Goal: Information Seeking & Learning: Understand process/instructions

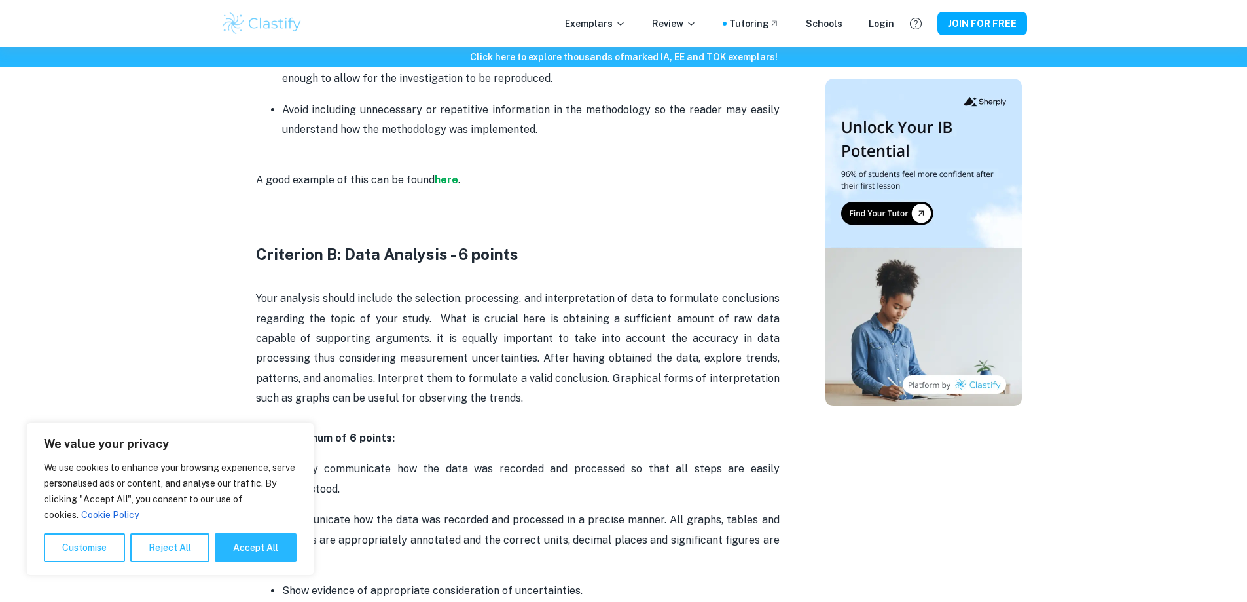
scroll to position [1244, 0]
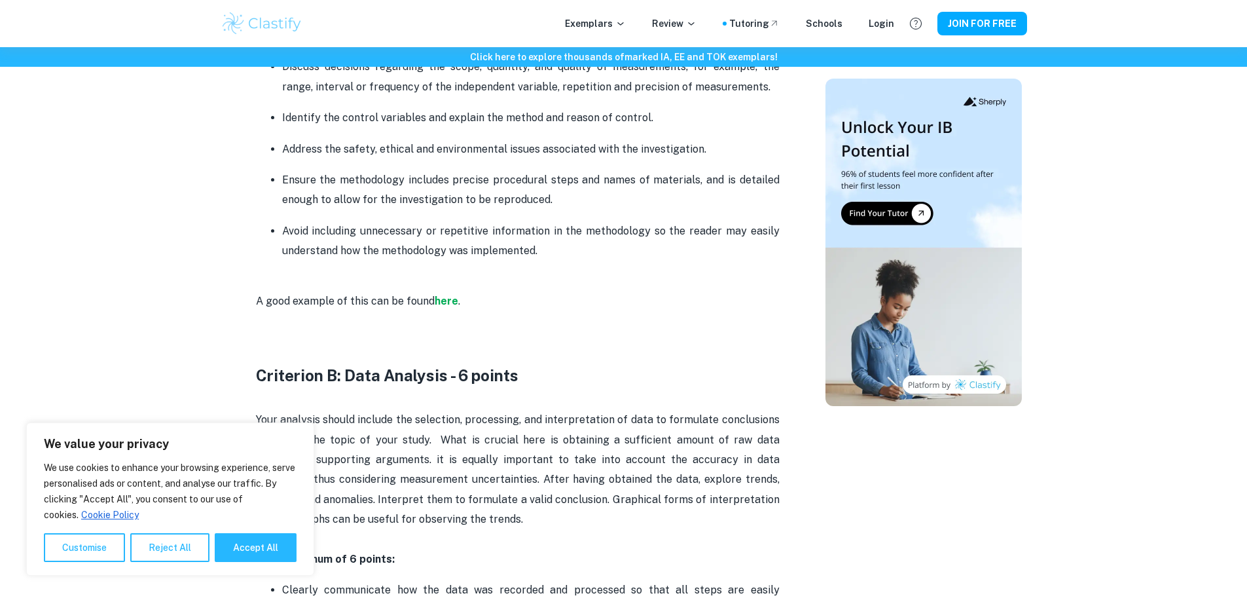
click at [242, 561] on button "Accept All" at bounding box center [256, 547] width 82 height 29
checkbox input "true"
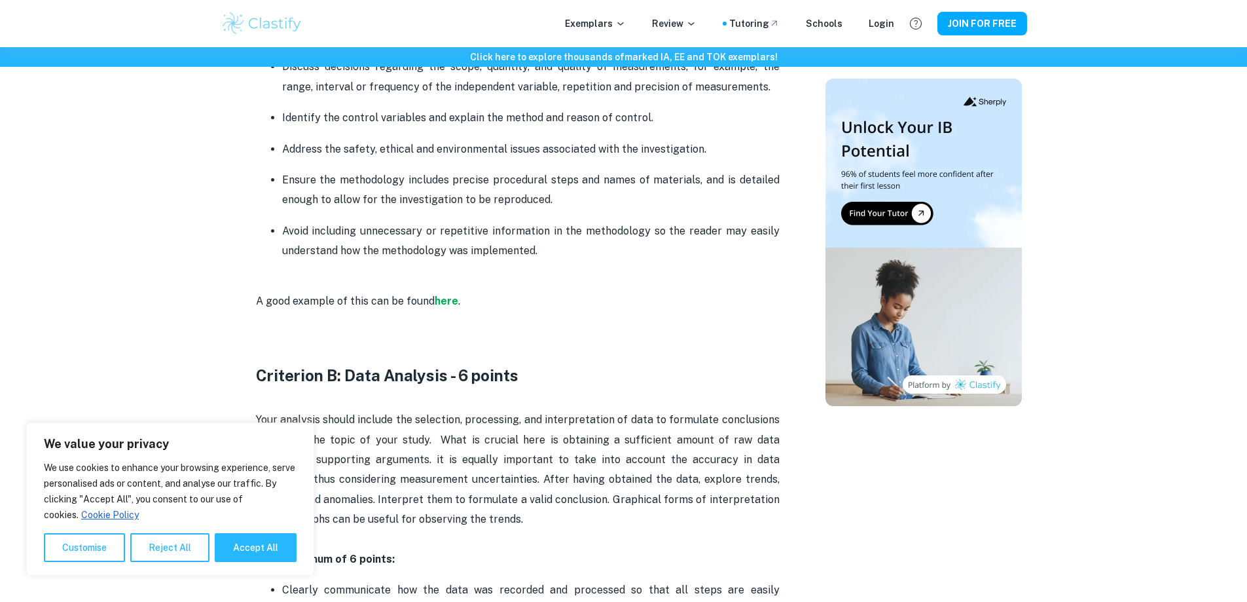
checkbox input "true"
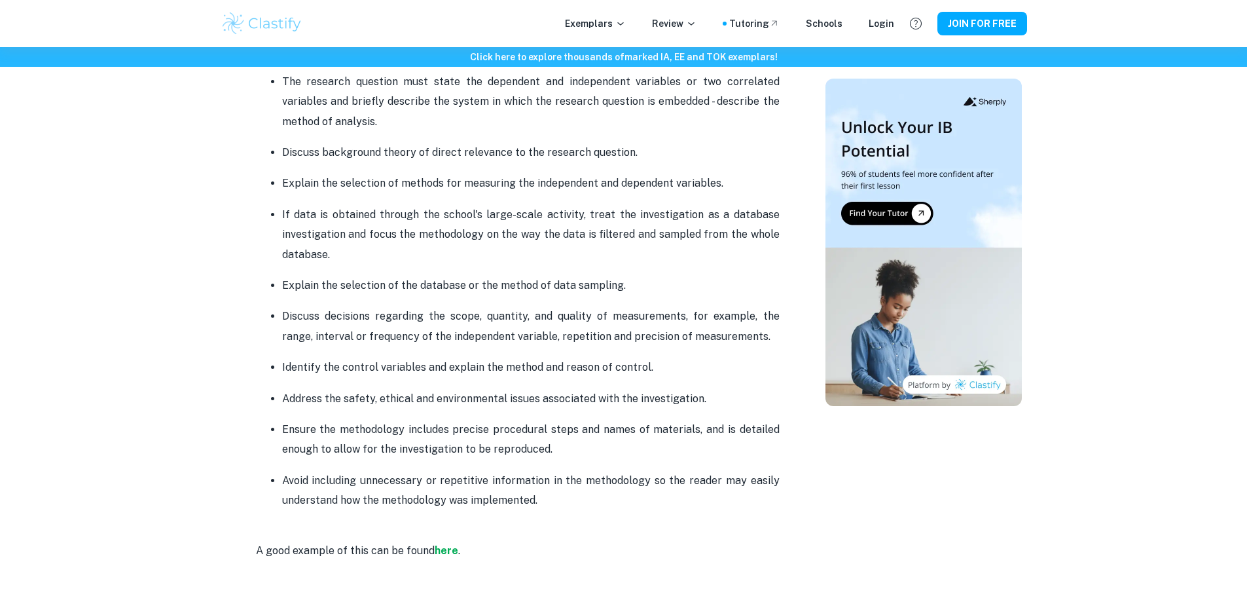
scroll to position [982, 0]
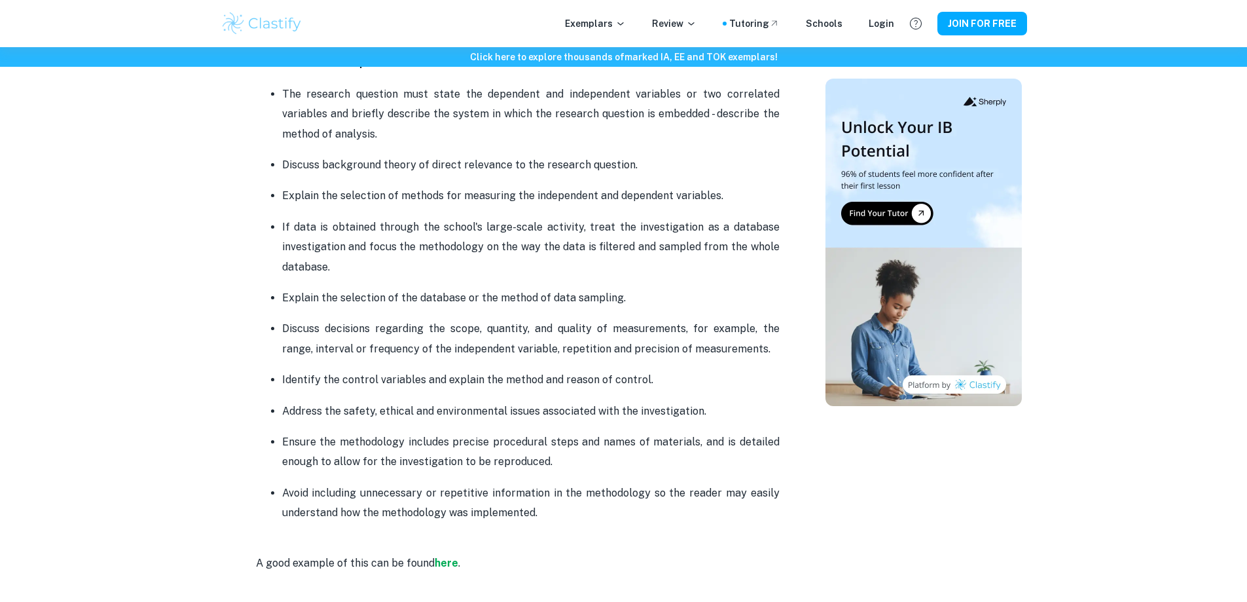
drag, startPoint x: 322, startPoint y: 266, endPoint x: 278, endPoint y: 223, distance: 61.1
click at [278, 223] on ul "The research question must state the dependent and independent variables or two…" at bounding box center [518, 303] width 524 height 439
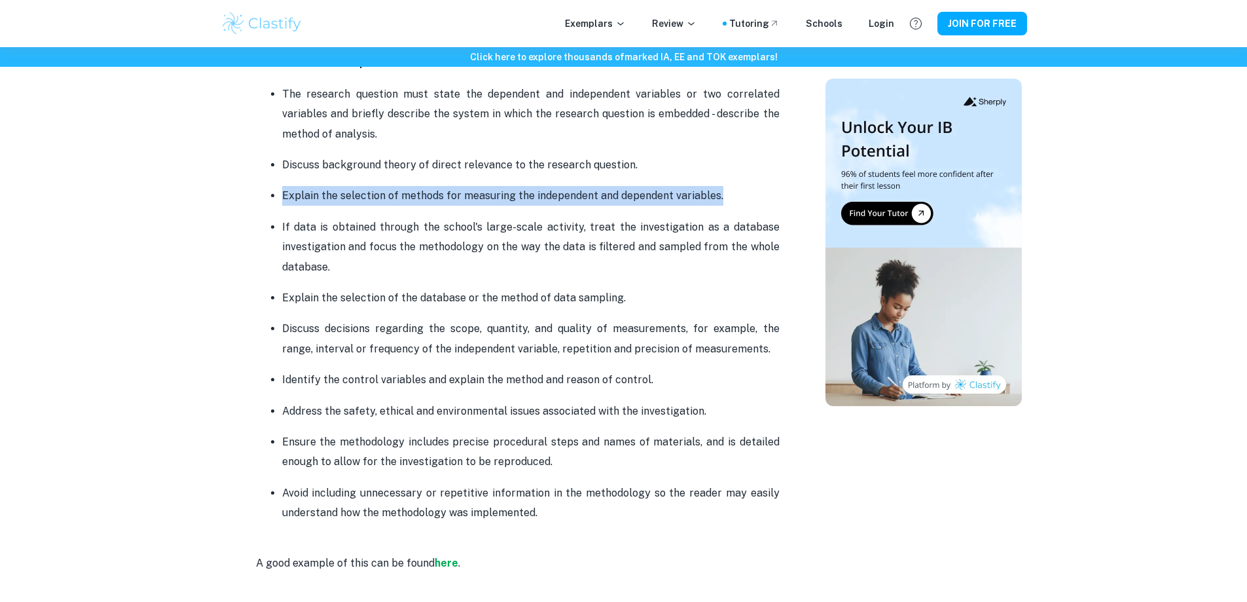
drag, startPoint x: 678, startPoint y: 198, endPoint x: 242, endPoint y: 198, distance: 436.1
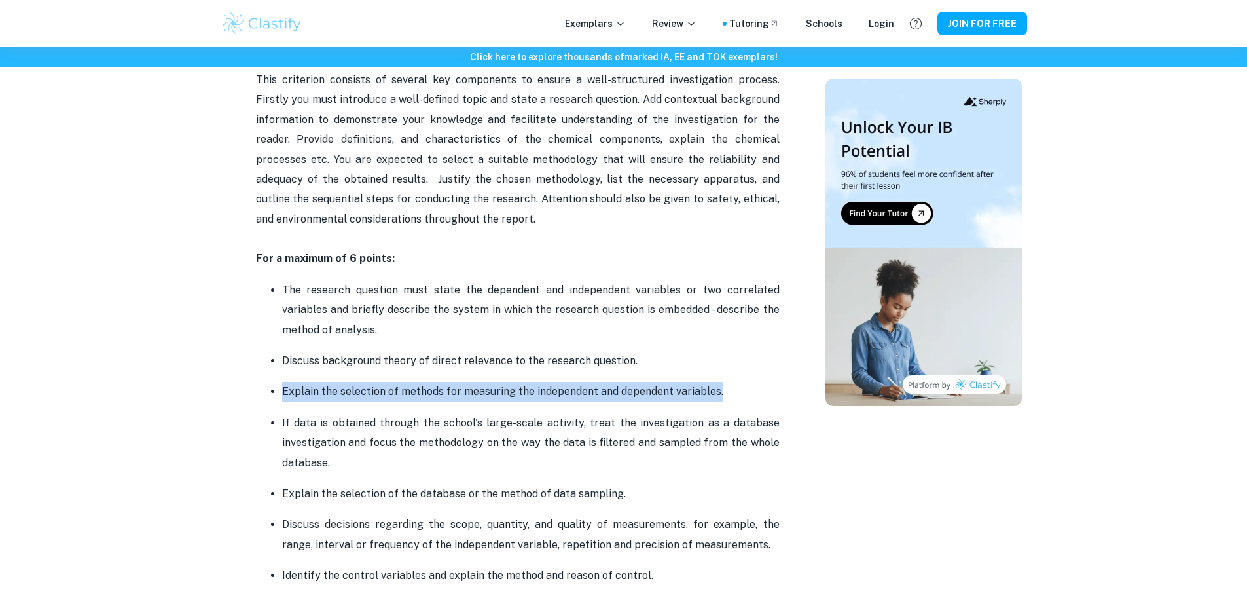
scroll to position [786, 0]
drag, startPoint x: 643, startPoint y: 365, endPoint x: 252, endPoint y: 366, distance: 390.9
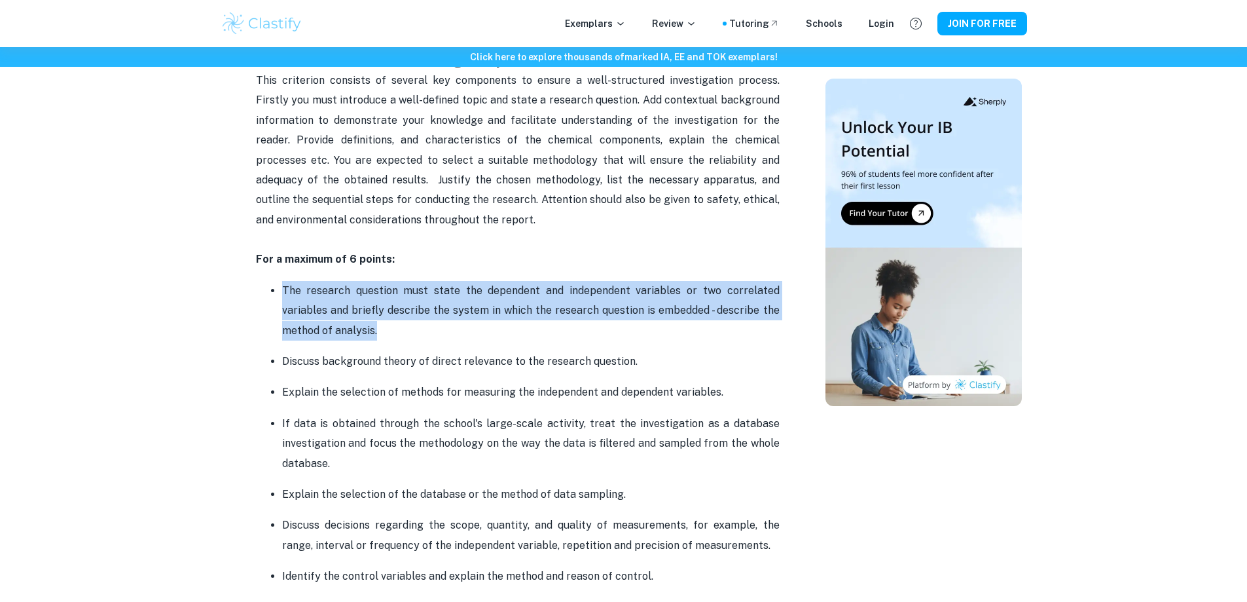
drag, startPoint x: 316, startPoint y: 318, endPoint x: 269, endPoint y: 293, distance: 53.3
click at [269, 293] on ul "The research question must state the dependent and independent variables or two…" at bounding box center [518, 499] width 524 height 439
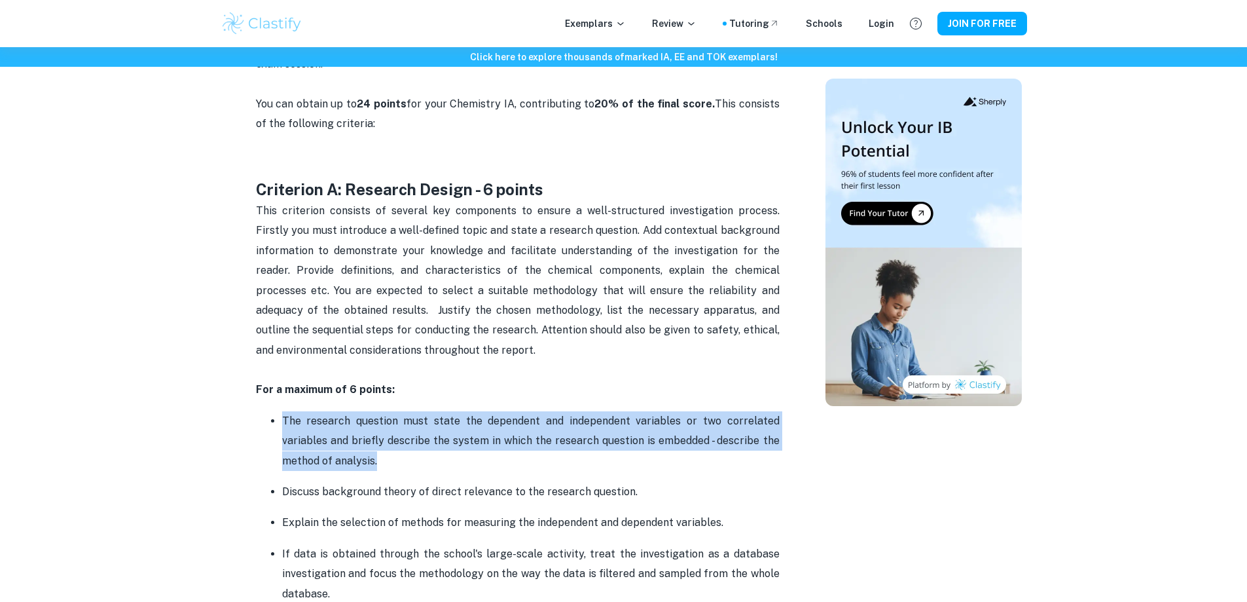
scroll to position [655, 0]
